Goal: Task Accomplishment & Management: Manage account settings

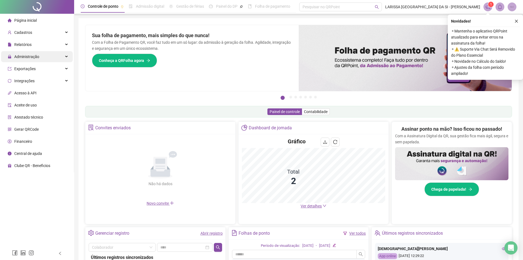
click at [30, 56] on span "Administração" at bounding box center [26, 56] width 25 height 4
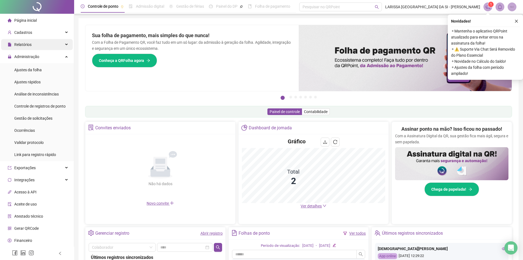
click at [38, 41] on div "Relatórios" at bounding box center [37, 44] width 72 height 11
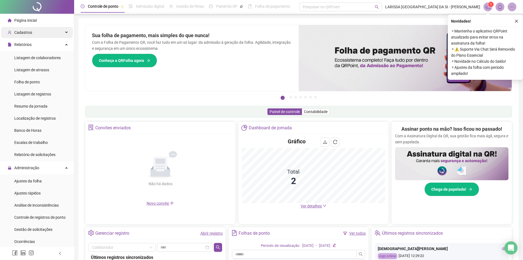
click at [35, 34] on div "Cadastros" at bounding box center [37, 32] width 72 height 11
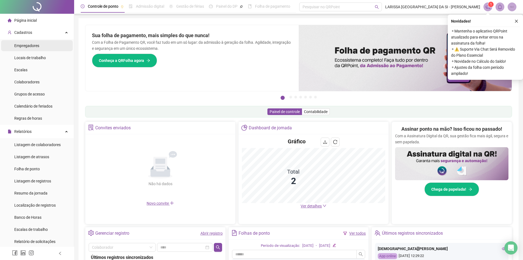
click at [43, 46] on li "Empregadores" at bounding box center [37, 45] width 72 height 11
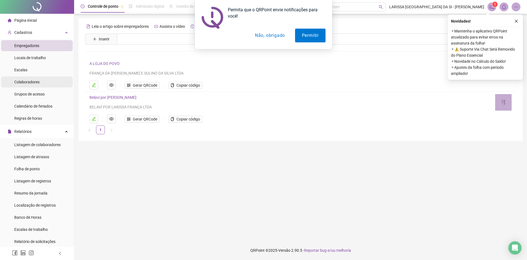
click at [44, 86] on li "Colaboradores" at bounding box center [37, 81] width 72 height 11
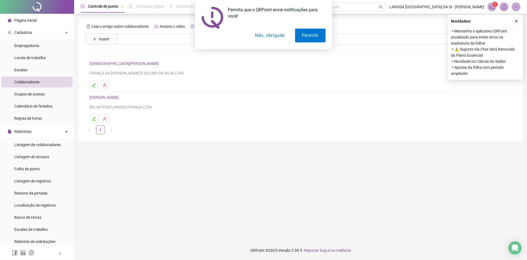
click at [31, 30] on div "Permita que o QRPoint envie notificações para você! Permitir Não, obrigado" at bounding box center [263, 24] width 527 height 49
click at [32, 34] on div "Permita que o QRPoint envie notificações para você! Permitir Não, obrigado" at bounding box center [263, 24] width 527 height 49
click at [52, 168] on li "Folha de ponto" at bounding box center [37, 168] width 72 height 11
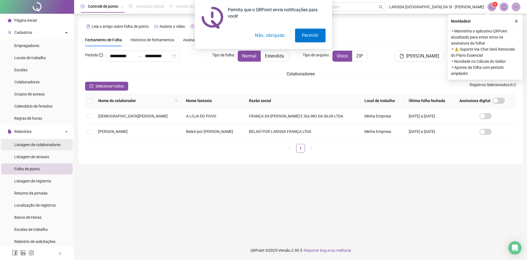
click at [45, 144] on span "Listagem de colaboradores" at bounding box center [37, 144] width 46 height 4
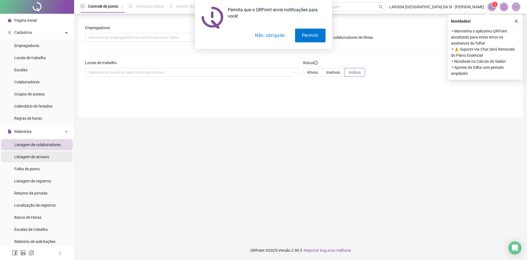
click at [45, 154] on span "Listagem de atrasos" at bounding box center [31, 156] width 35 height 4
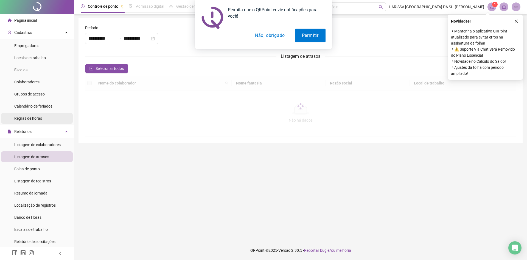
type input "**********"
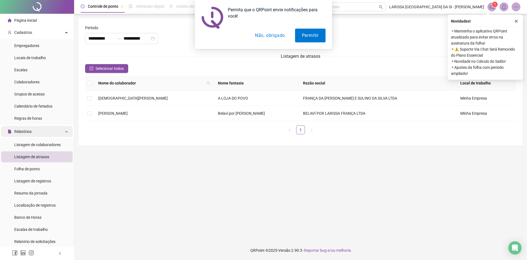
click at [49, 131] on div "Relatórios" at bounding box center [37, 131] width 72 height 11
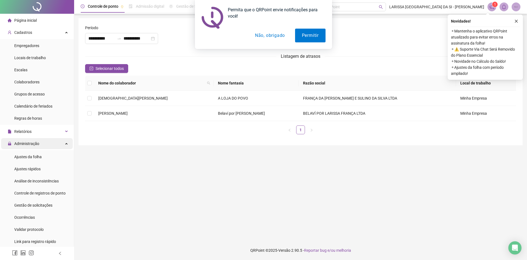
click at [54, 148] on div "Administração" at bounding box center [37, 143] width 72 height 11
click at [51, 152] on li "Ajustes da folha" at bounding box center [37, 156] width 72 height 11
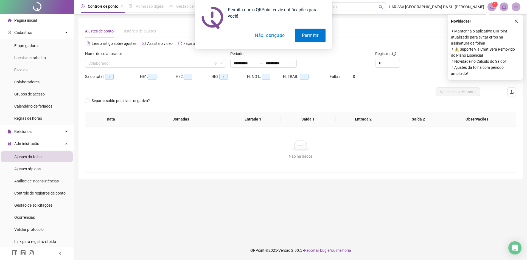
type input "**********"
click at [118, 67] on div "Colaborador" at bounding box center [155, 63] width 141 height 9
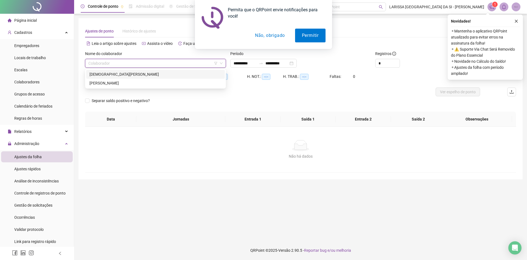
click at [119, 74] on div "[DEMOGRAPHIC_DATA][PERSON_NAME]" at bounding box center [156, 74] width 132 height 6
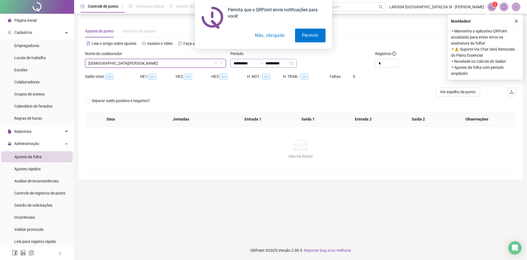
click at [297, 63] on div "**********" at bounding box center [263, 63] width 66 height 9
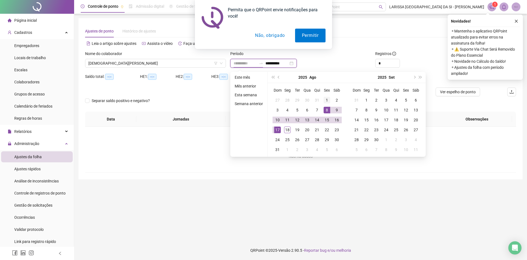
type input "**********"
click at [326, 100] on div "1" at bounding box center [327, 100] width 7 height 7
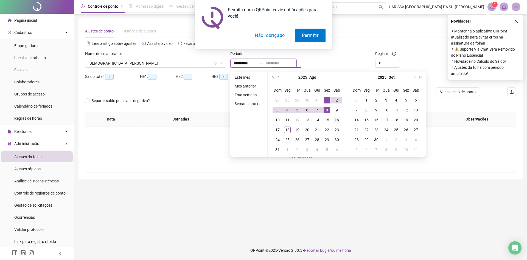
type input "**********"
click at [338, 121] on div "16" at bounding box center [337, 119] width 7 height 7
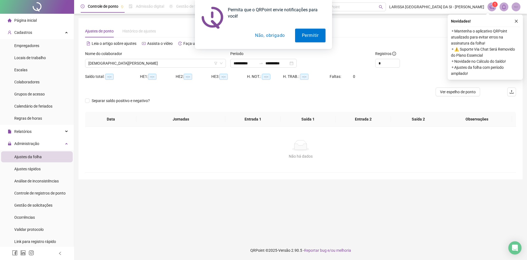
drag, startPoint x: 516, startPoint y: 22, endPoint x: 501, endPoint y: 42, distance: 24.7
click at [516, 22] on div "Permita que o QRPoint envie notificações para você! Permitir Não, obrigado" at bounding box center [263, 24] width 527 height 49
click at [515, 21] on div "Permita que o QRPoint envie notificações para você! Permitir Não, obrigado" at bounding box center [263, 24] width 527 height 49
click at [516, 22] on div "Permita que o QRPoint envie notificações para você! Permitir Não, obrigado" at bounding box center [263, 24] width 527 height 49
click at [276, 35] on button "Não, obrigado" at bounding box center [270, 36] width 44 height 14
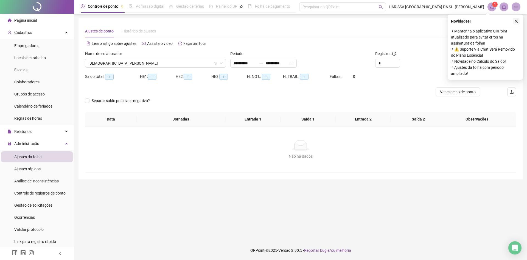
click at [517, 21] on icon "close" at bounding box center [517, 21] width 4 height 4
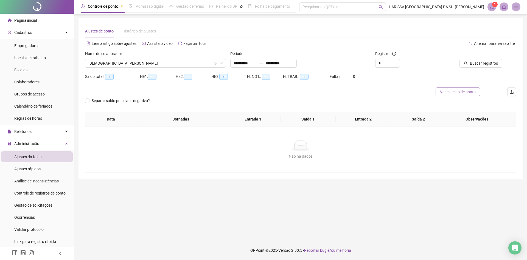
click at [459, 90] on span "Ver espelho de ponto" at bounding box center [458, 92] width 36 height 6
click at [464, 62] on button "Buscar registros" at bounding box center [481, 63] width 43 height 9
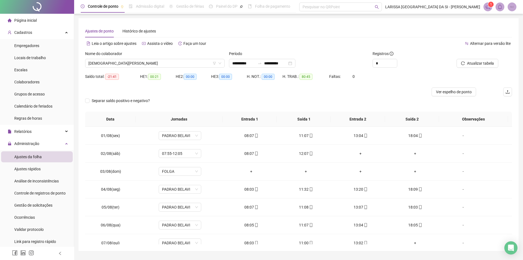
scroll to position [15, 0]
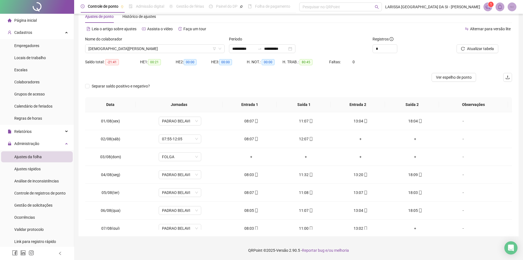
click at [513, 134] on div "**********" at bounding box center [299, 120] width 440 height 232
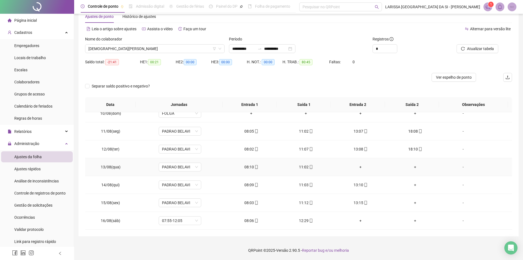
click at [356, 166] on div "+" at bounding box center [361, 167] width 46 height 6
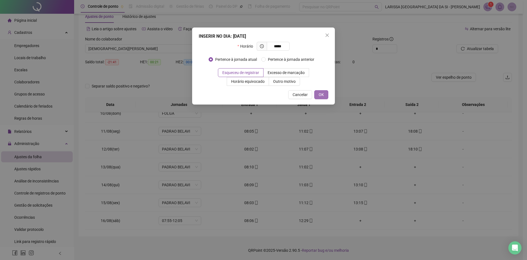
type input "*****"
click at [323, 96] on span "OK" at bounding box center [321, 94] width 5 height 6
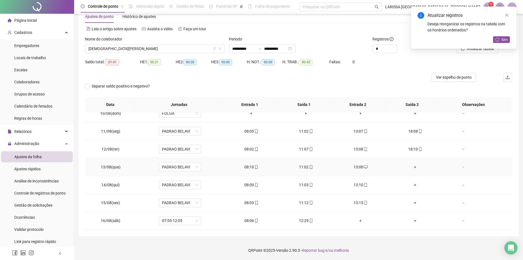
click at [413, 167] on div "+" at bounding box center [416, 167] width 46 height 6
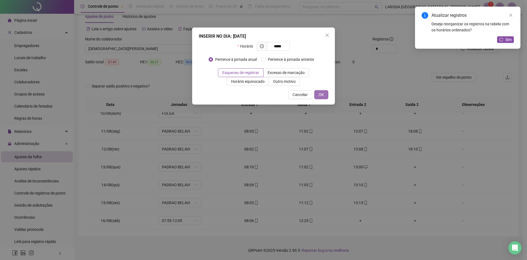
type input "*****"
click at [327, 99] on button "OK" at bounding box center [322, 94] width 14 height 9
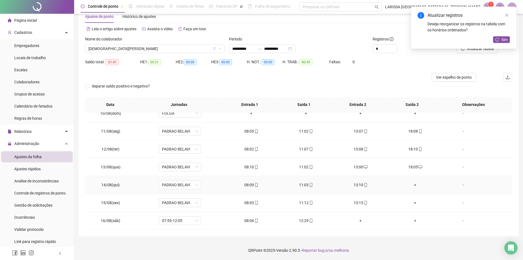
click at [416, 184] on div "+" at bounding box center [416, 185] width 46 height 6
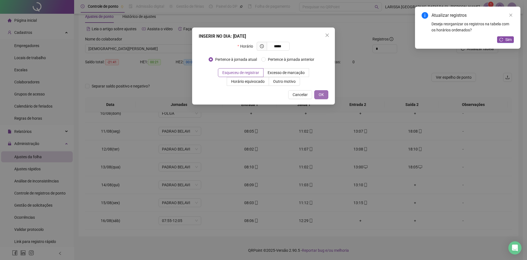
type input "*****"
click at [322, 97] on span "OK" at bounding box center [321, 94] width 5 height 6
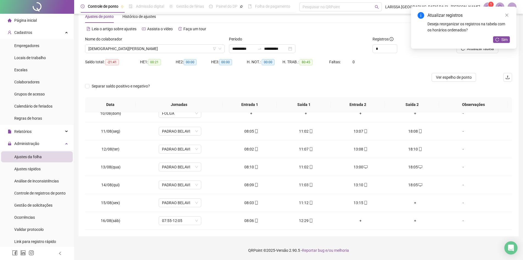
click at [487, 49] on div "Atualizar registros Deseja reorganizar os registros na tabela com os horários o…" at bounding box center [463, 28] width 105 height 42
click at [507, 14] on icon "close" at bounding box center [507, 15] width 4 height 4
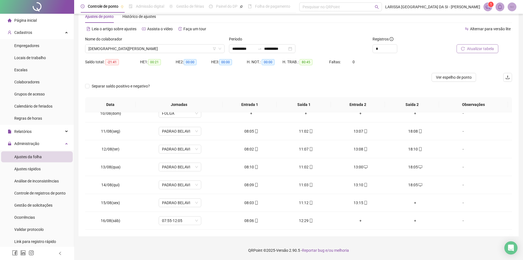
click at [480, 49] on span "Atualizar tabela" at bounding box center [480, 49] width 27 height 6
click at [412, 202] on div "+" at bounding box center [416, 202] width 46 height 6
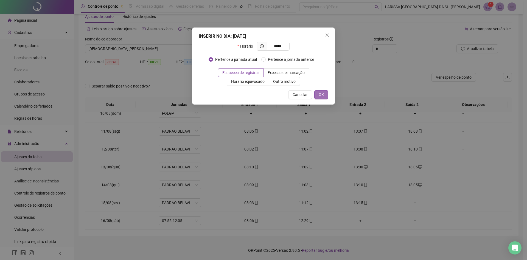
type input "*****"
click at [315, 91] on button "OK" at bounding box center [322, 94] width 14 height 9
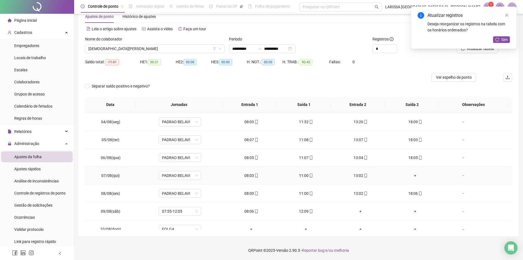
scroll to position [55, 0]
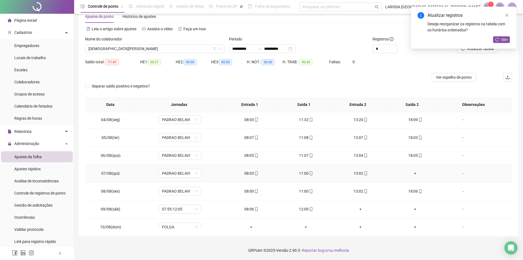
click at [412, 174] on div "+" at bounding box center [416, 173] width 46 height 6
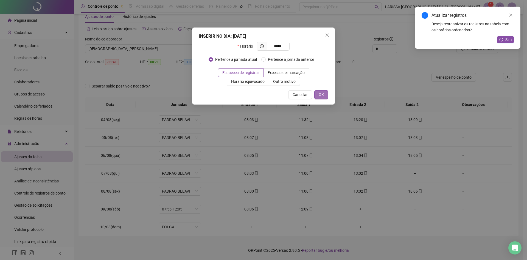
type input "*****"
click at [321, 91] on button "OK" at bounding box center [322, 94] width 14 height 9
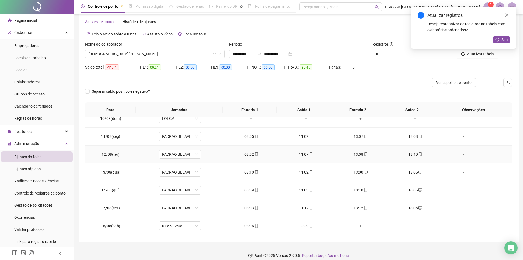
scroll to position [15, 0]
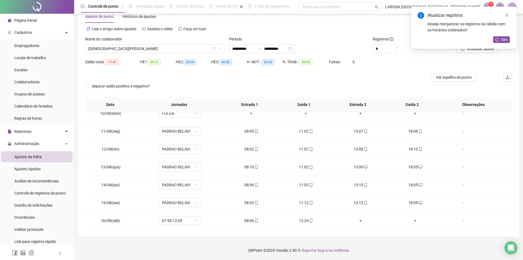
click at [470, 49] on div "Atualizar registros Deseja reorganizar os registros na tabela com os horários o…" at bounding box center [463, 28] width 105 height 42
click at [507, 12] on link "Close" at bounding box center [507, 15] width 6 height 6
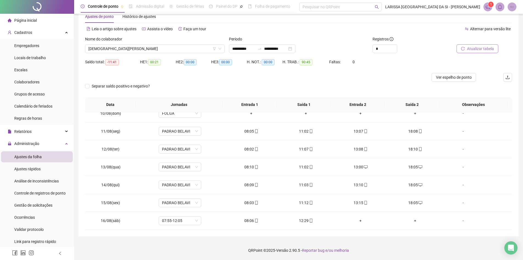
click at [486, 46] on span "Atualizar tabela" at bounding box center [480, 49] width 27 height 6
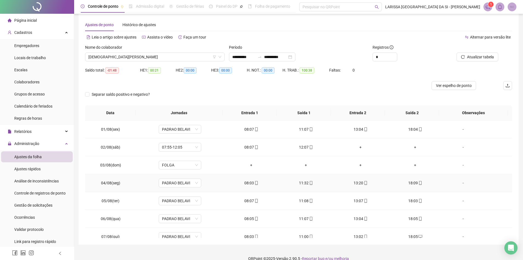
scroll to position [0, 0]
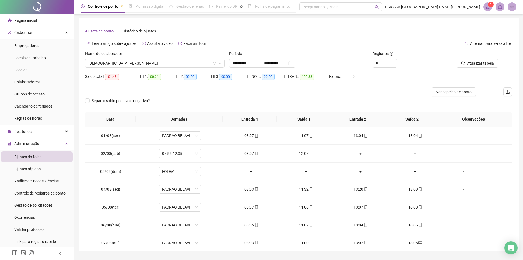
click at [462, 59] on div at bounding box center [472, 55] width 54 height 8
click at [464, 63] on icon "reload" at bounding box center [463, 63] width 4 height 4
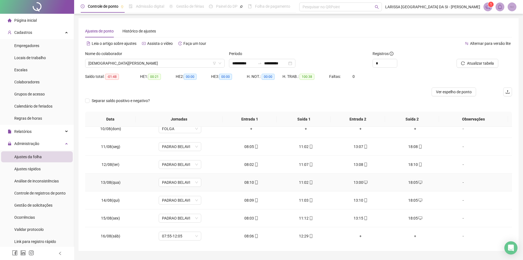
scroll to position [168, 0]
click at [444, 93] on span "Ver espelho de ponto" at bounding box center [454, 92] width 36 height 6
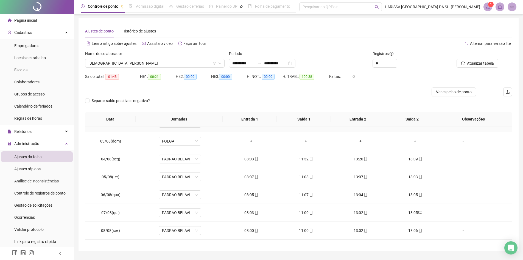
scroll to position [0, 0]
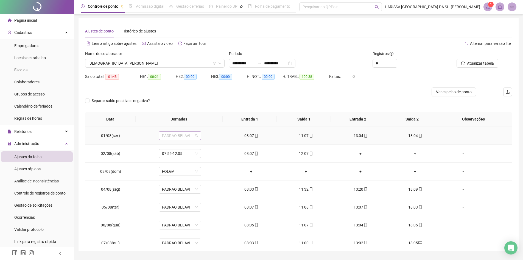
click at [184, 139] on span "PADRAO BELAVI" at bounding box center [180, 135] width 36 height 8
click at [214, 87] on div "HE 3: 00:00" at bounding box center [229, 79] width 36 height 15
click at [194, 137] on span "PADRAO BELAVI" at bounding box center [180, 135] width 36 height 8
click at [202, 173] on div "08:00 - 10:00 | 12:00 - 18:00" at bounding box center [189, 173] width 46 height 6
click at [202, 121] on span "Sim" at bounding box center [205, 121] width 6 height 6
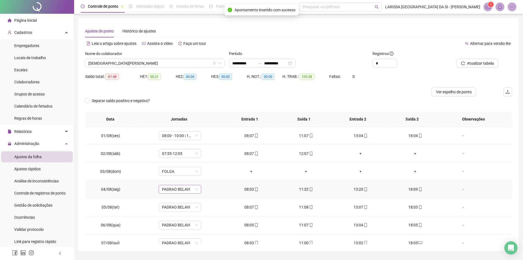
click at [193, 190] on span "PADRAO BELAVI" at bounding box center [180, 189] width 36 height 8
click at [196, 141] on div "08:00 - 10:00 | 12:00 - 18:00" at bounding box center [189, 143] width 46 height 6
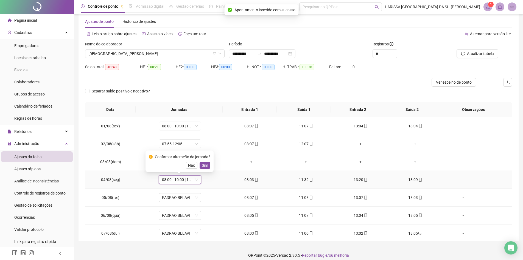
scroll to position [15, 0]
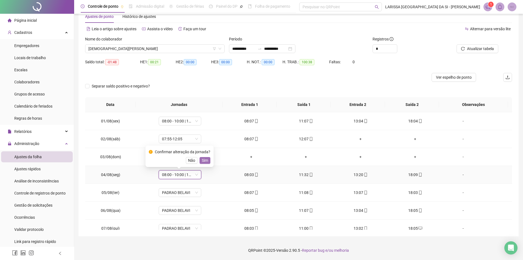
click at [206, 158] on span "Sim" at bounding box center [205, 160] width 6 height 6
click at [193, 191] on span "PADRAO BELAVI" at bounding box center [180, 192] width 36 height 8
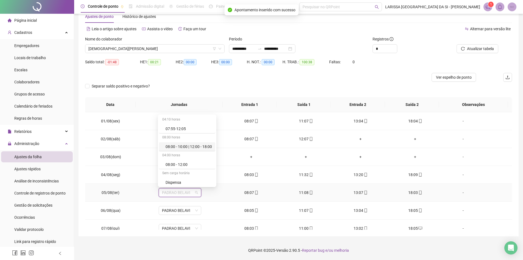
click at [200, 145] on div "08:00 - 10:00 | 12:00 - 18:00" at bounding box center [189, 146] width 46 height 6
click at [202, 179] on span "Sim" at bounding box center [205, 178] width 6 height 6
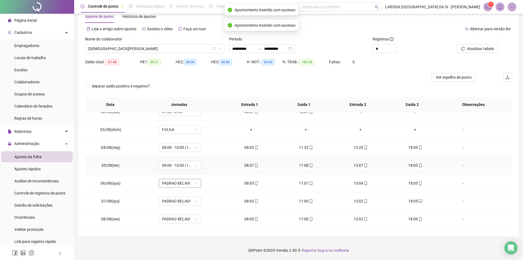
scroll to position [27, 0]
click at [197, 180] on span "PADRAO BELAVI" at bounding box center [180, 183] width 36 height 8
click at [203, 134] on div "08:00 - 10:00 | 12:00 - 18:00" at bounding box center [187, 136] width 56 height 9
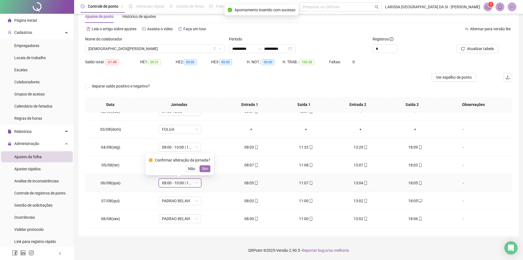
click at [206, 168] on span "Sim" at bounding box center [205, 168] width 6 height 6
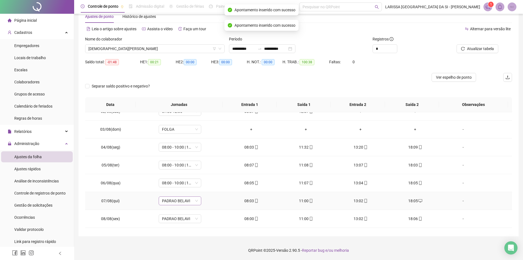
click at [193, 198] on span "PADRAO BELAVI" at bounding box center [180, 200] width 36 height 8
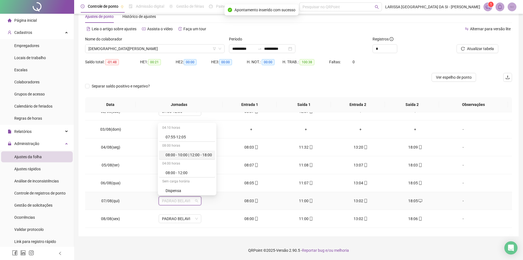
click at [203, 150] on div "08:00 horas" at bounding box center [187, 145] width 56 height 9
click at [204, 154] on div "08:00 - 10:00 | 12:00 - 18:00" at bounding box center [189, 155] width 46 height 6
click at [204, 183] on span "Sim" at bounding box center [205, 186] width 6 height 6
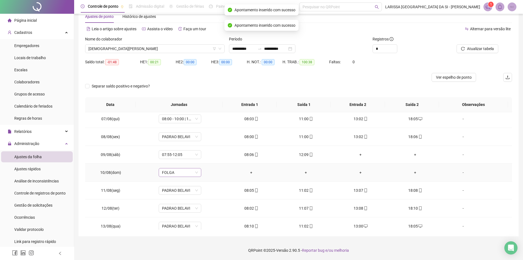
scroll to position [110, 0]
click at [189, 152] on span "07:55-12:05" at bounding box center [180, 154] width 36 height 8
click at [210, 147] on td "07:55-12:05 07:55-12:05" at bounding box center [180, 154] width 88 height 18
click at [191, 132] on div "PADRAO BELAVI" at bounding box center [180, 136] width 43 height 9
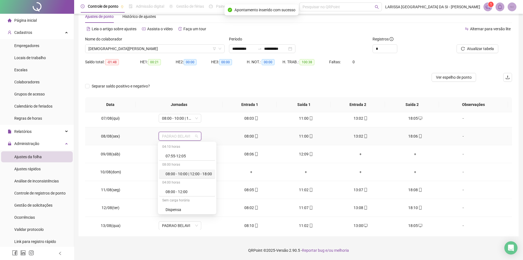
click at [197, 172] on div "08:00 - 10:00 | 12:00 - 18:00" at bounding box center [189, 174] width 46 height 6
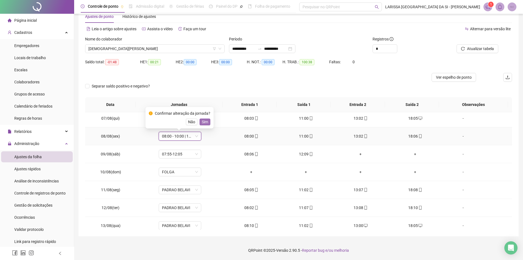
click at [204, 121] on span "Sim" at bounding box center [205, 122] width 6 height 6
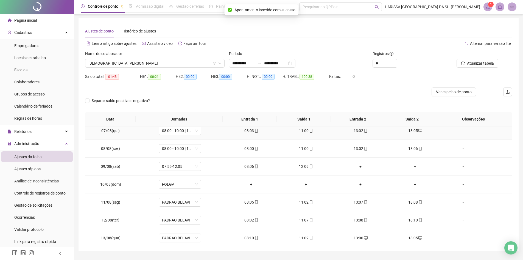
scroll to position [168, 0]
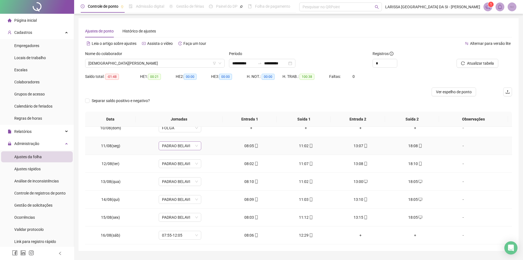
click at [195, 149] on span "PADRAO BELAVI" at bounding box center [180, 145] width 36 height 8
click at [196, 182] on div "08:00 - 10:00 | 12:00 - 18:00" at bounding box center [189, 183] width 46 height 6
click at [203, 134] on span "Sim" at bounding box center [205, 131] width 6 height 6
click at [194, 165] on span "PADRAO BELAVI" at bounding box center [180, 163] width 36 height 8
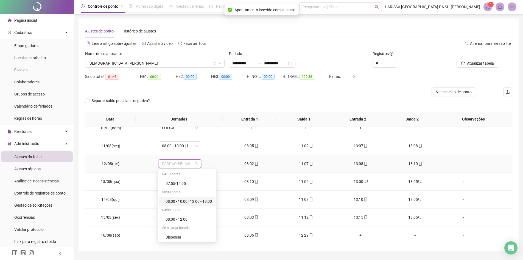
click at [198, 203] on div "08:00 - 10:00 | 12:00 - 18:00" at bounding box center [189, 201] width 46 height 6
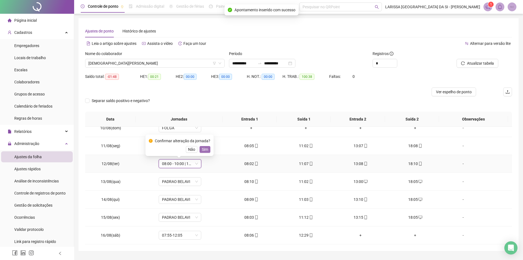
click at [202, 149] on span "Sim" at bounding box center [205, 149] width 6 height 6
click at [191, 181] on span "PADRAO BELAVI" at bounding box center [180, 181] width 36 height 8
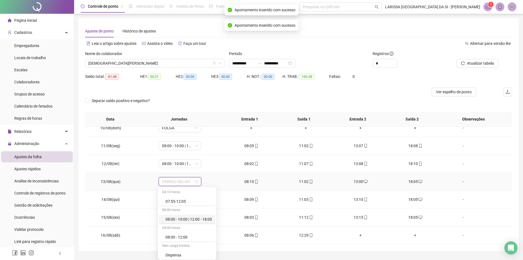
click at [191, 219] on div "08:00 - 10:00 | 12:00 - 18:00" at bounding box center [189, 219] width 46 height 6
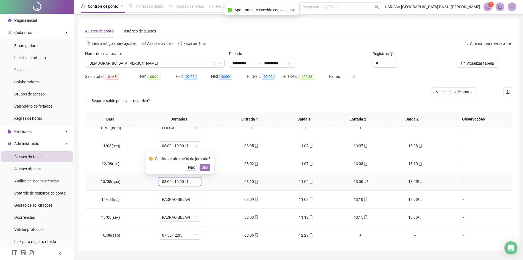
click at [206, 169] on span "Sim" at bounding box center [205, 167] width 6 height 6
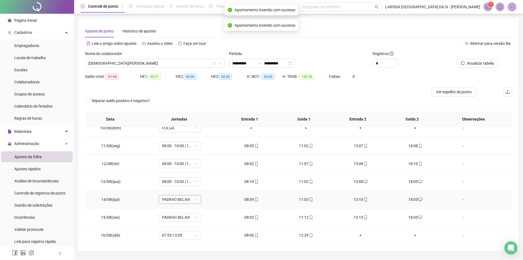
click at [190, 200] on span "PADRAO BELAVI" at bounding box center [180, 199] width 36 height 8
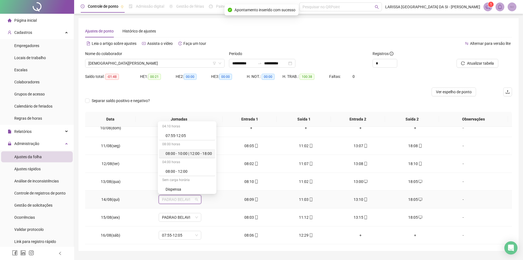
click at [190, 155] on div "08:00 - 10:00 | 12:00 - 18:00" at bounding box center [189, 153] width 46 height 6
click at [207, 184] on span "Sim" at bounding box center [205, 185] width 6 height 6
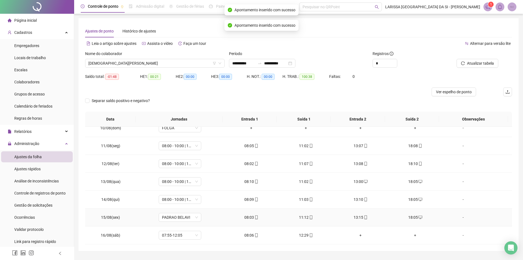
scroll to position [15, 0]
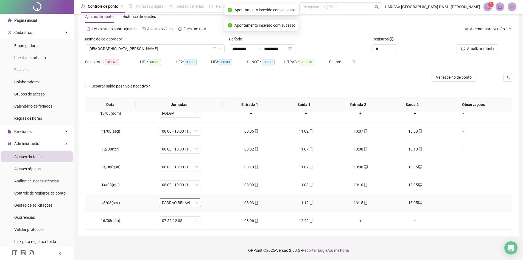
click at [191, 201] on span "PADRAO BELAVI" at bounding box center [180, 202] width 36 height 8
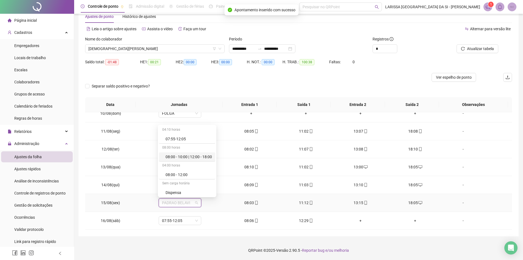
click at [198, 152] on div "08:00 horas" at bounding box center [187, 147] width 56 height 9
click at [199, 154] on div "08:00 - 10:00 | 12:00 - 18:00" at bounding box center [189, 157] width 46 height 6
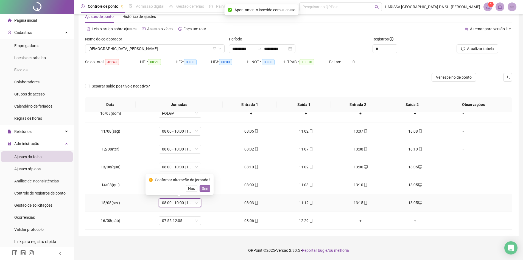
click at [206, 188] on span "Sim" at bounding box center [205, 188] width 6 height 6
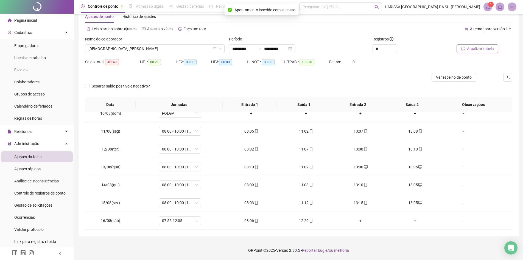
click at [469, 49] on span "Atualizar tabela" at bounding box center [480, 49] width 27 height 6
click at [450, 77] on span "Ver espelho de ponto" at bounding box center [454, 77] width 36 height 6
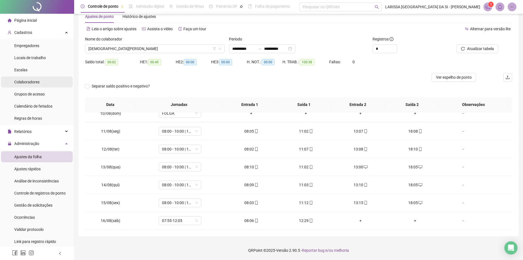
click at [44, 80] on li "Colaboradores" at bounding box center [37, 81] width 72 height 11
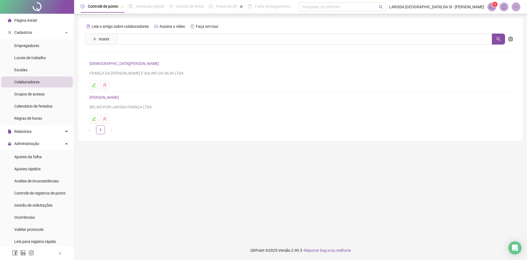
click at [109, 61] on h4 "[DEMOGRAPHIC_DATA][PERSON_NAME]" at bounding box center [301, 63] width 422 height 7
click at [109, 62] on link "[DEMOGRAPHIC_DATA][PERSON_NAME]" at bounding box center [125, 63] width 71 height 4
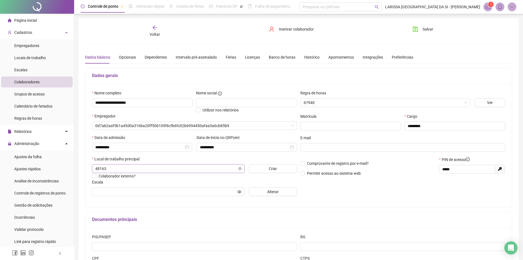
type input "**********"
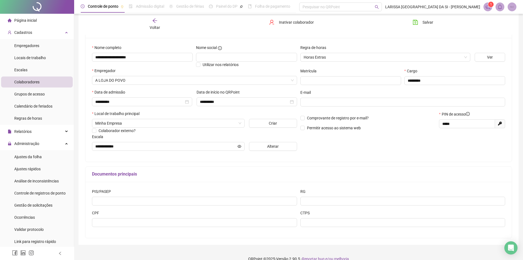
scroll to position [54, 0]
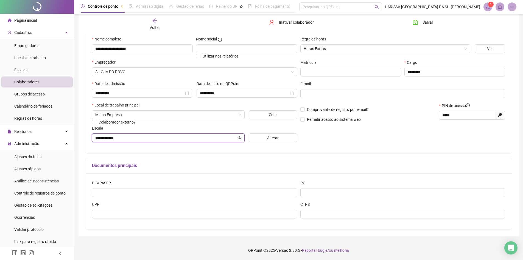
click at [239, 137] on icon "eye" at bounding box center [240, 138] width 4 height 4
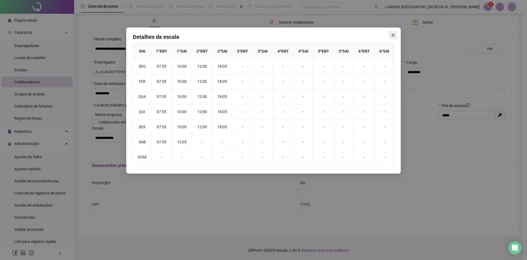
click at [390, 37] on button "Close" at bounding box center [393, 35] width 9 height 9
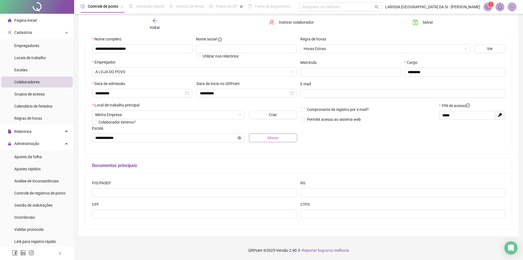
click at [271, 137] on span "Alterar" at bounding box center [273, 138] width 12 height 6
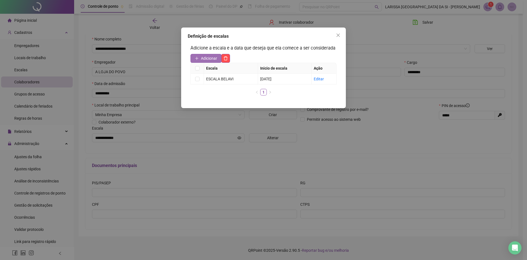
click at [216, 58] on span "Adicionar" at bounding box center [209, 58] width 16 height 6
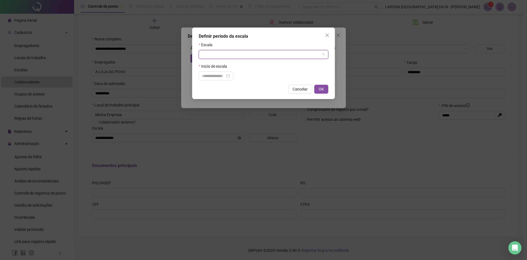
click at [236, 55] on input "search" at bounding box center [261, 54] width 118 height 8
click at [328, 35] on icon "close" at bounding box center [327, 35] width 4 height 4
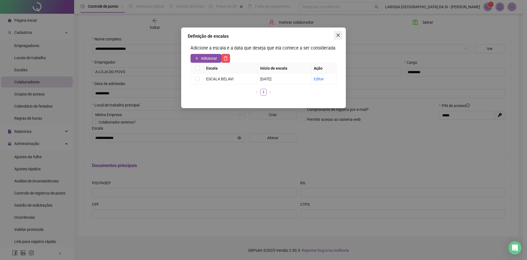
click at [336, 34] on span "Close" at bounding box center [338, 35] width 9 height 4
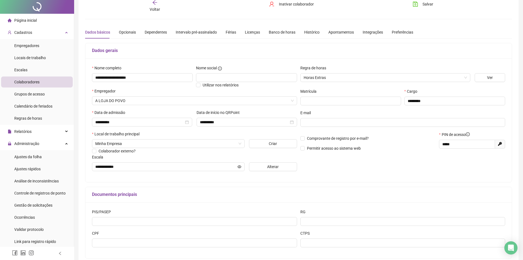
scroll to position [0, 0]
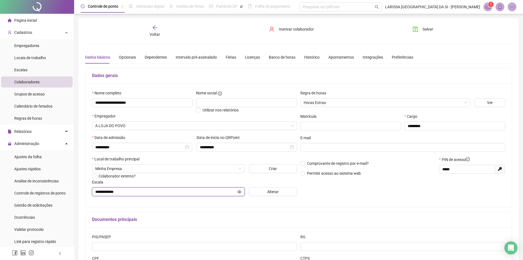
click at [194, 193] on input "**********" at bounding box center [165, 191] width 141 height 6
click at [240, 190] on icon "eye" at bounding box center [240, 192] width 4 height 4
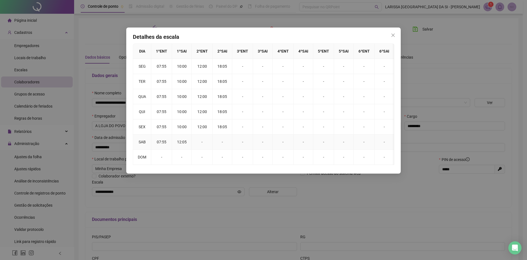
click at [166, 142] on td "07:55" at bounding box center [161, 141] width 21 height 15
click at [168, 67] on td "07:55" at bounding box center [161, 66] width 21 height 15
click at [393, 37] on button "Close" at bounding box center [393, 35] width 9 height 9
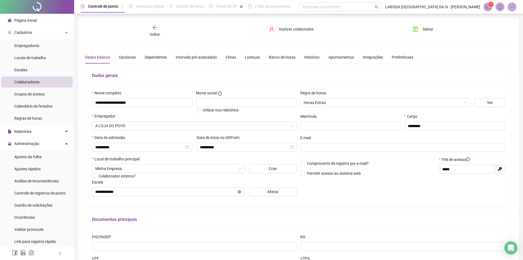
click at [249, 191] on div "Alterar" at bounding box center [273, 191] width 52 height 9
click at [255, 191] on button "Alterar" at bounding box center [273, 191] width 48 height 9
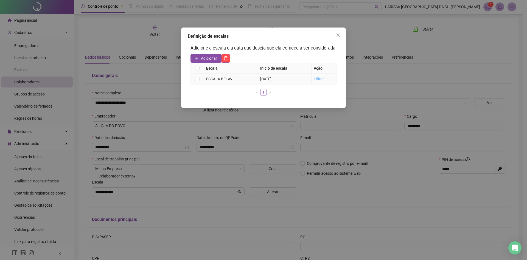
click at [314, 79] on link "Editar" at bounding box center [319, 79] width 10 height 4
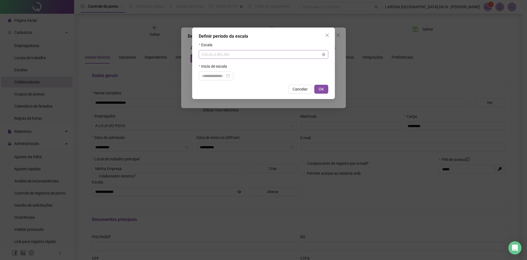
click at [273, 56] on span "ESCALA BELAVI" at bounding box center [263, 54] width 123 height 8
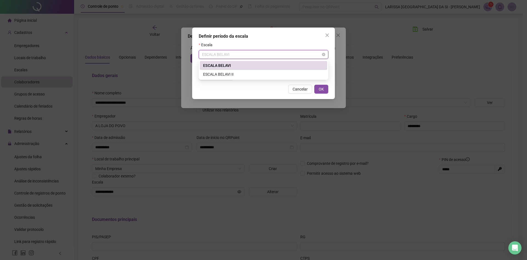
click at [273, 56] on span "ESCALA BELAVI" at bounding box center [263, 54] width 123 height 8
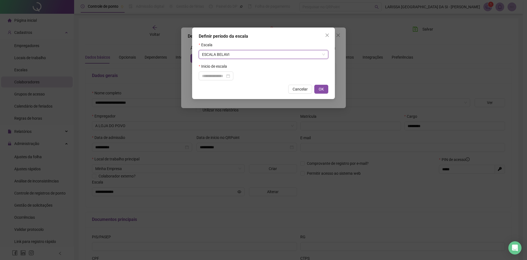
drag, startPoint x: 290, startPoint y: 55, endPoint x: 288, endPoint y: 59, distance: 5.2
click at [290, 55] on span "ESCALA BELAVI" at bounding box center [263, 54] width 123 height 8
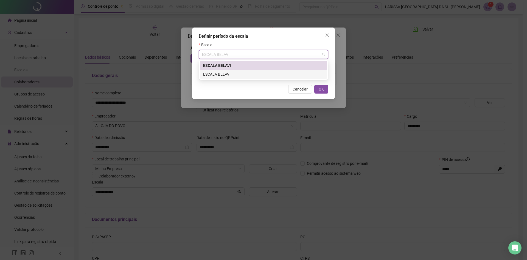
click at [283, 75] on div "ESCALA BELAVI II" at bounding box center [263, 74] width 121 height 6
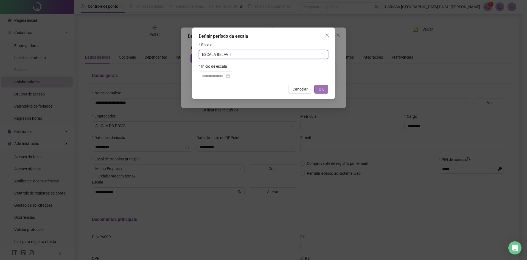
click at [324, 90] on button "OK" at bounding box center [322, 89] width 14 height 9
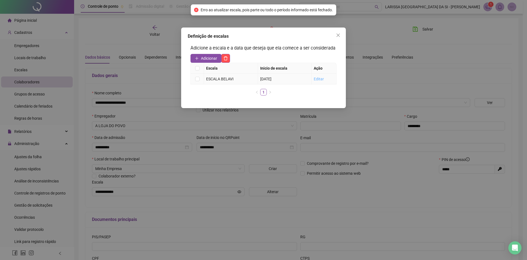
click at [319, 79] on link "Editar" at bounding box center [319, 79] width 10 height 4
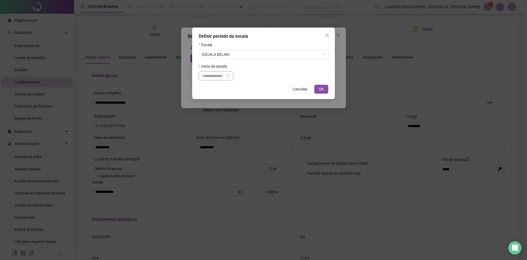
click at [230, 76] on div at bounding box center [216, 76] width 28 height 6
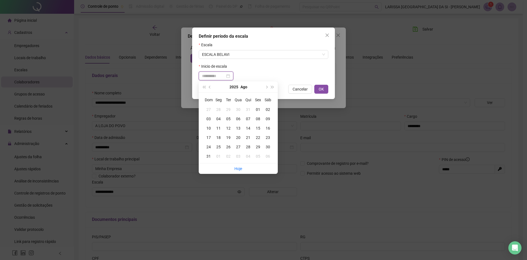
type input "**********"
click at [257, 109] on div "01" at bounding box center [258, 109] width 10 height 6
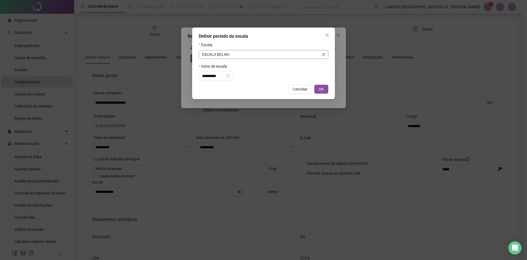
click at [246, 52] on span "ESCALA BELAVI" at bounding box center [263, 54] width 123 height 8
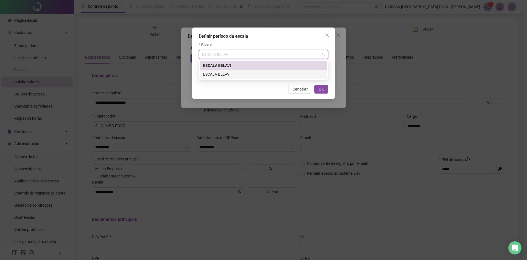
click at [244, 76] on div "ESCALA BELAVI II" at bounding box center [263, 74] width 121 height 6
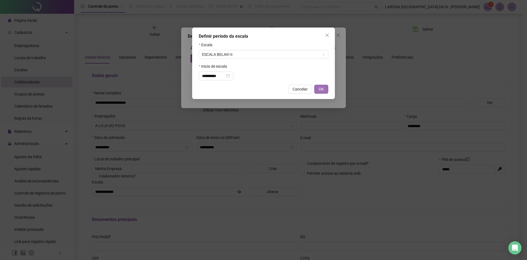
click at [318, 85] on button "OK" at bounding box center [322, 89] width 14 height 9
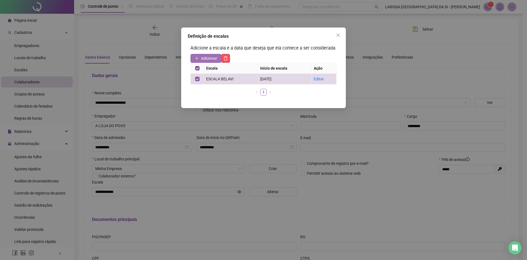
click at [212, 58] on span "Adicionar" at bounding box center [209, 58] width 16 height 6
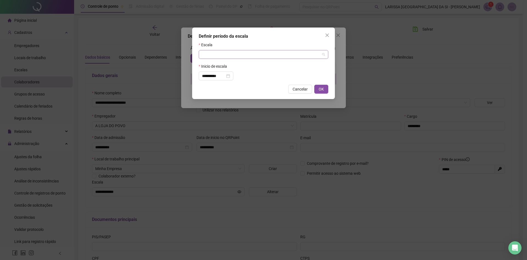
click at [249, 56] on input "search" at bounding box center [261, 54] width 118 height 8
click at [243, 72] on div "ESCALA BELAVI II" at bounding box center [263, 74] width 121 height 6
click at [225, 73] on input "**********" at bounding box center [213, 76] width 23 height 6
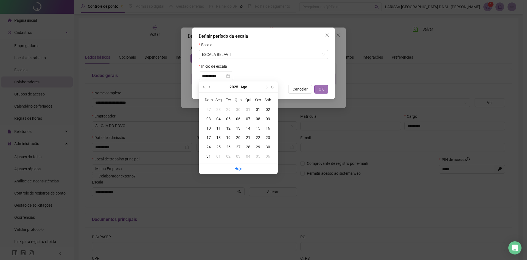
click at [320, 87] on span "OK" at bounding box center [321, 89] width 5 height 6
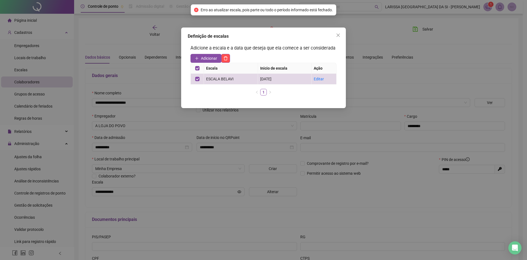
click at [338, 33] on icon "close" at bounding box center [338, 35] width 4 height 4
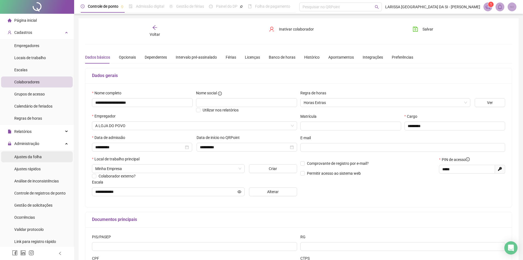
click at [49, 154] on li "Ajustes da folha" at bounding box center [37, 156] width 72 height 11
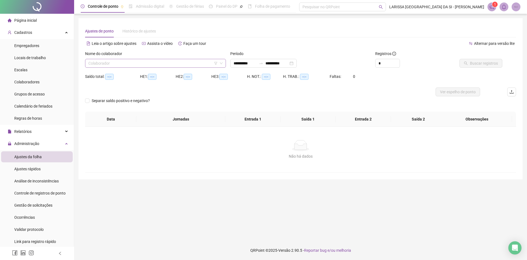
click at [130, 61] on input "search" at bounding box center [152, 63] width 129 height 8
type input "**********"
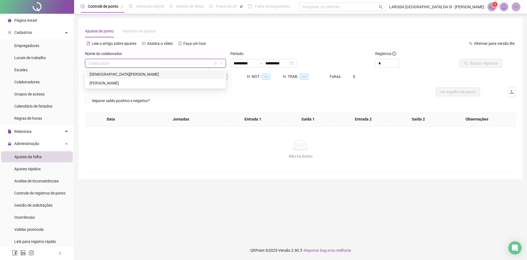
click at [129, 74] on div "[DEMOGRAPHIC_DATA][PERSON_NAME]" at bounding box center [156, 74] width 132 height 6
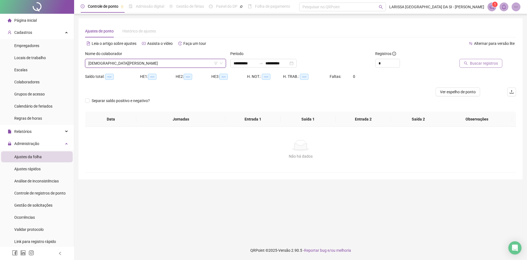
click at [477, 59] on button "Buscar registros" at bounding box center [481, 63] width 43 height 9
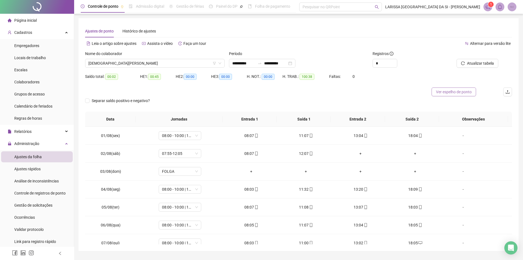
click at [438, 91] on span "Ver espelho de ponto" at bounding box center [454, 92] width 36 height 6
click at [42, 84] on li "Colaboradores" at bounding box center [37, 81] width 72 height 11
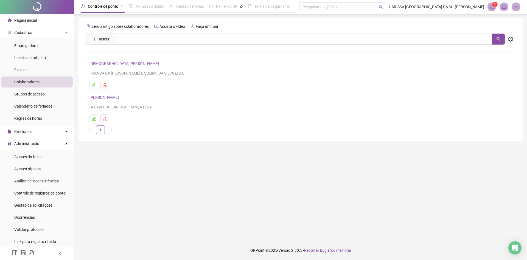
click at [128, 65] on link "[DEMOGRAPHIC_DATA][PERSON_NAME]" at bounding box center [125, 63] width 71 height 4
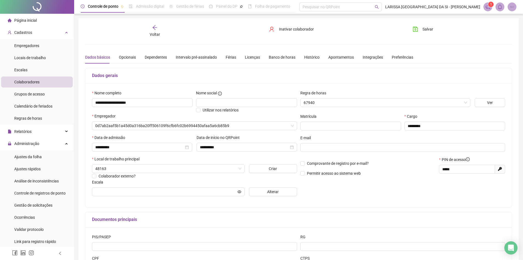
type input "**********"
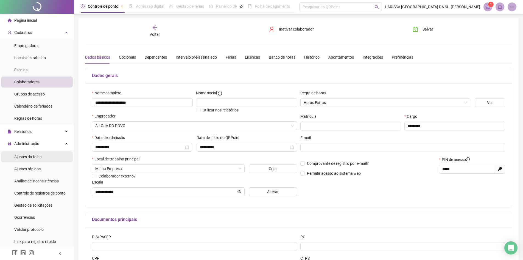
click at [48, 156] on li "Ajustes da folha" at bounding box center [37, 156] width 72 height 11
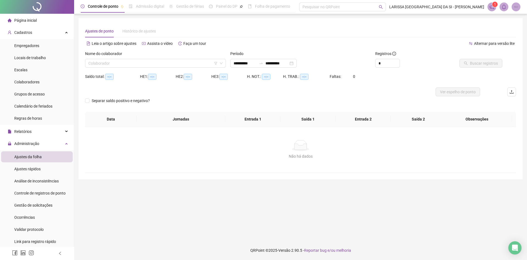
type input "**********"
